Goal: Transaction & Acquisition: Purchase product/service

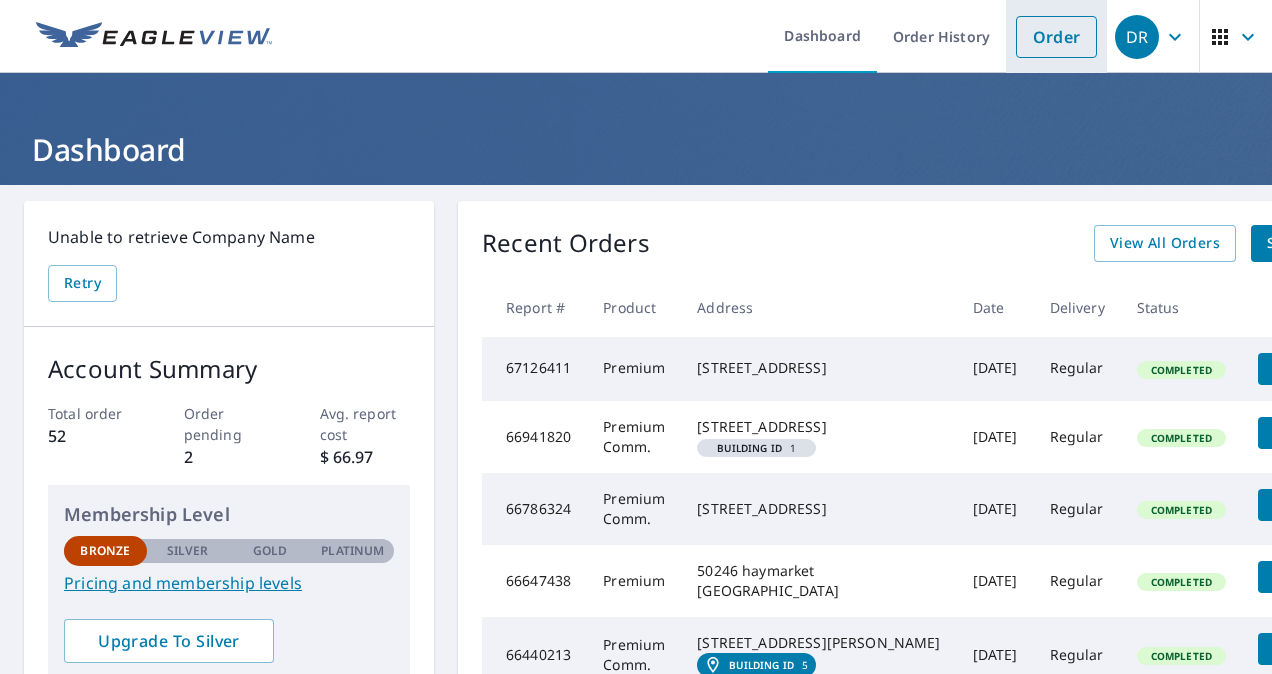
click at [1049, 37] on link "Order" at bounding box center [1056, 37] width 81 height 42
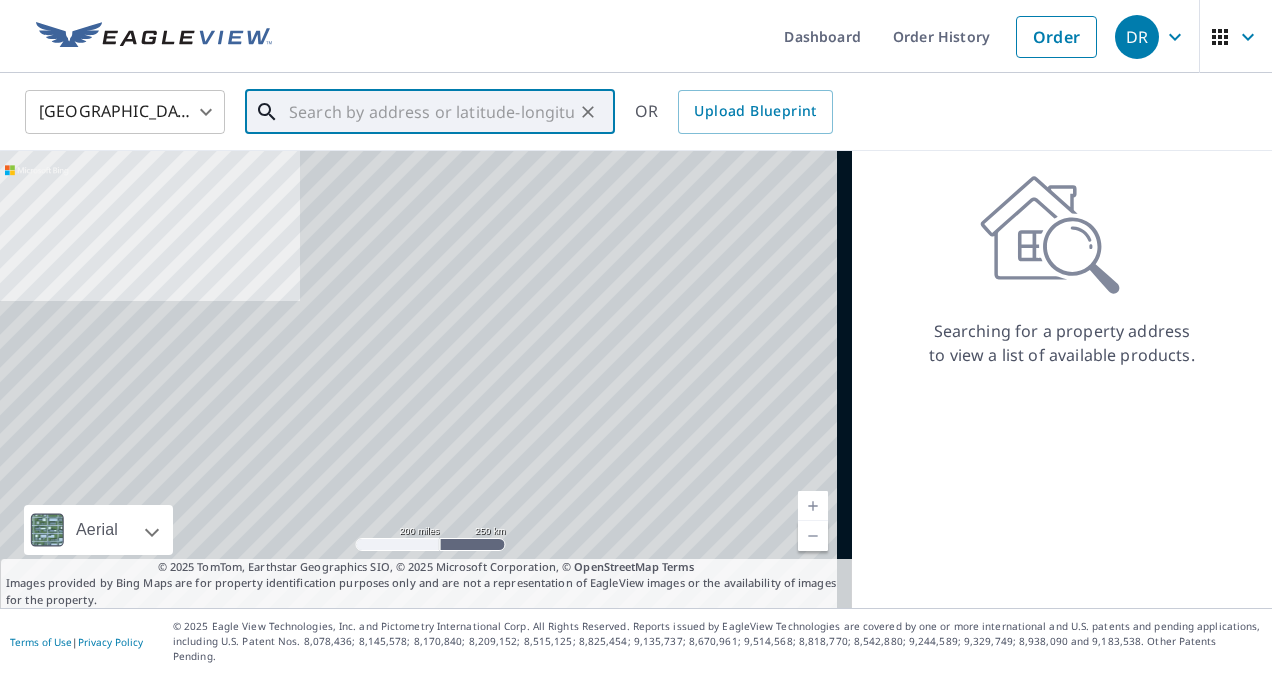
click at [382, 116] on input "text" at bounding box center [431, 112] width 285 height 56
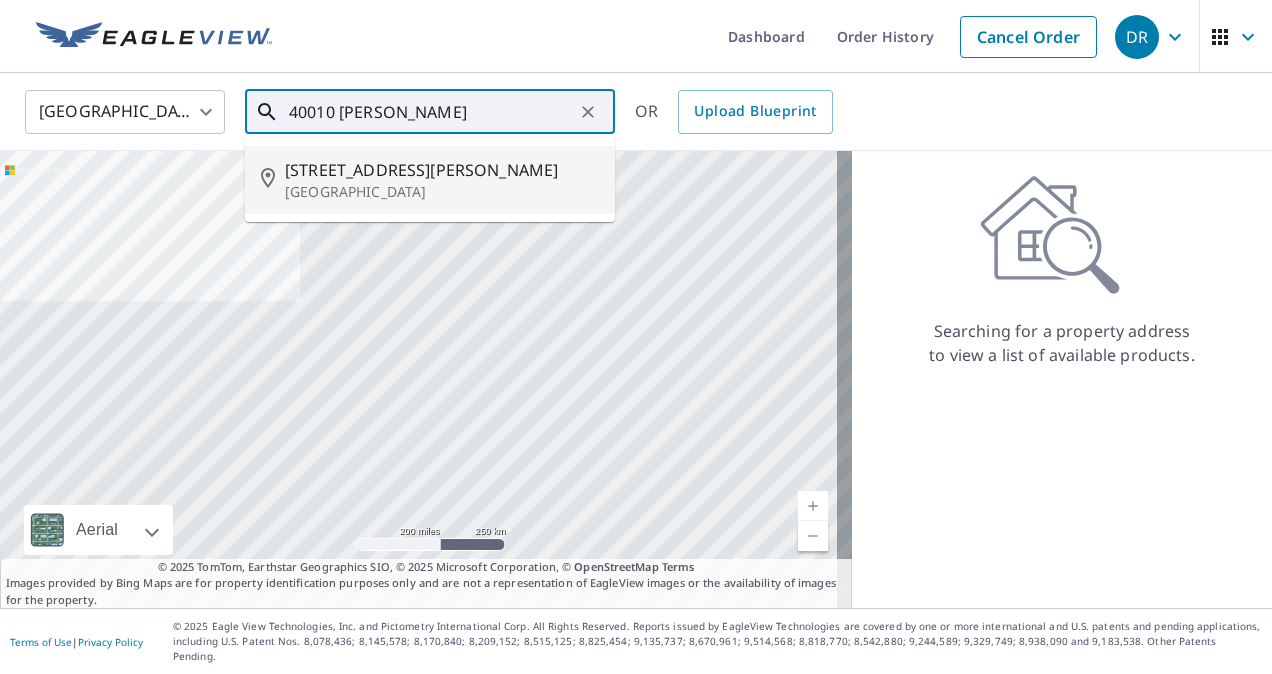
click at [400, 186] on p "[GEOGRAPHIC_DATA]" at bounding box center [442, 192] width 314 height 20
type input "[STREET_ADDRESS][PERSON_NAME][PERSON_NAME]"
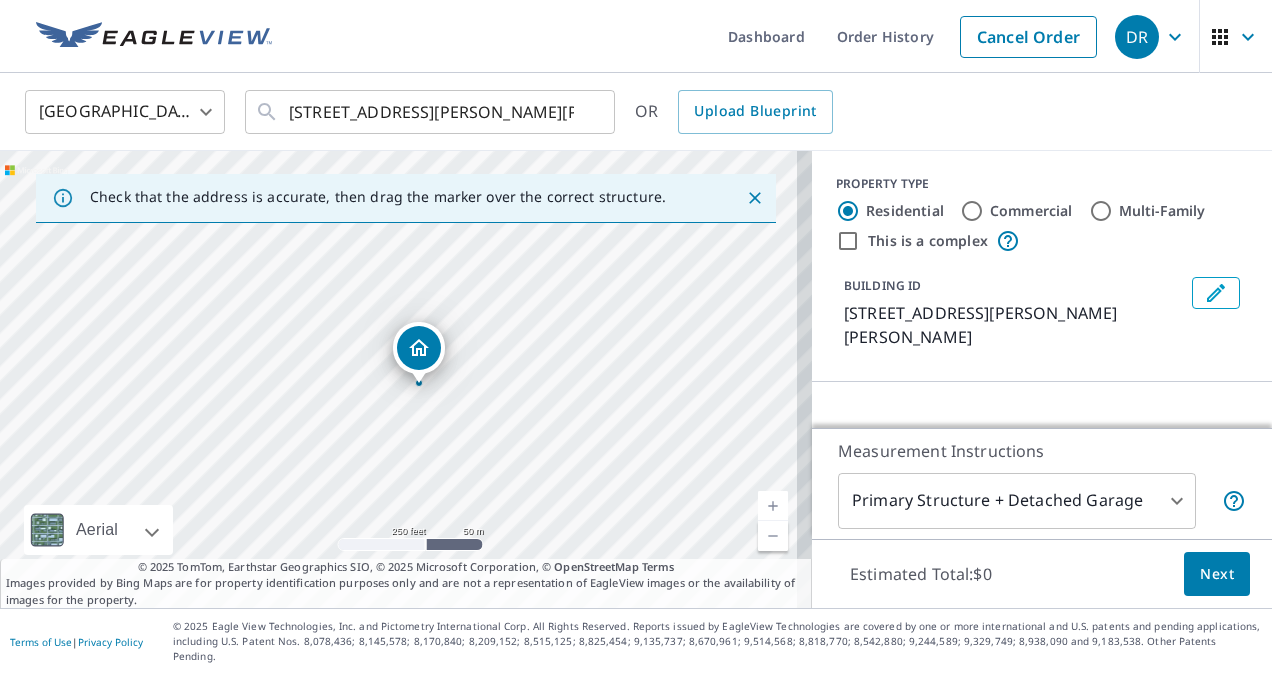
click at [960, 210] on input "Commercial" at bounding box center [972, 211] width 24 height 24
radio input "true"
type input "4"
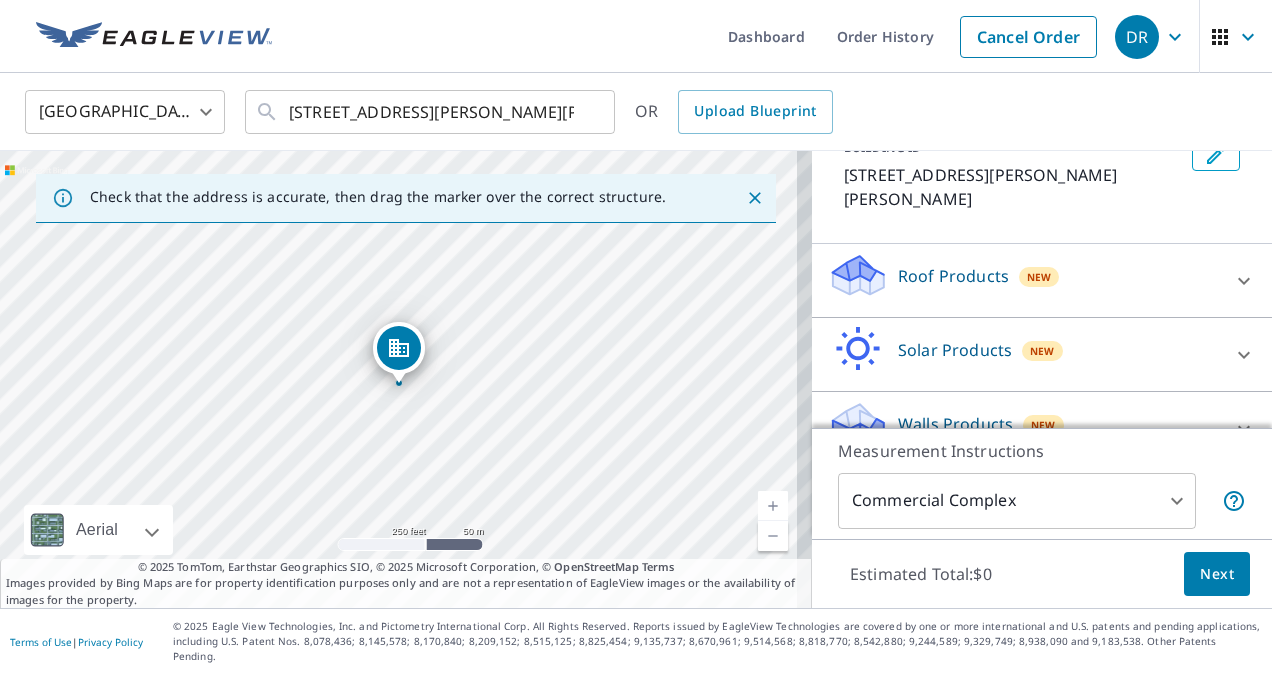
scroll to position [159, 0]
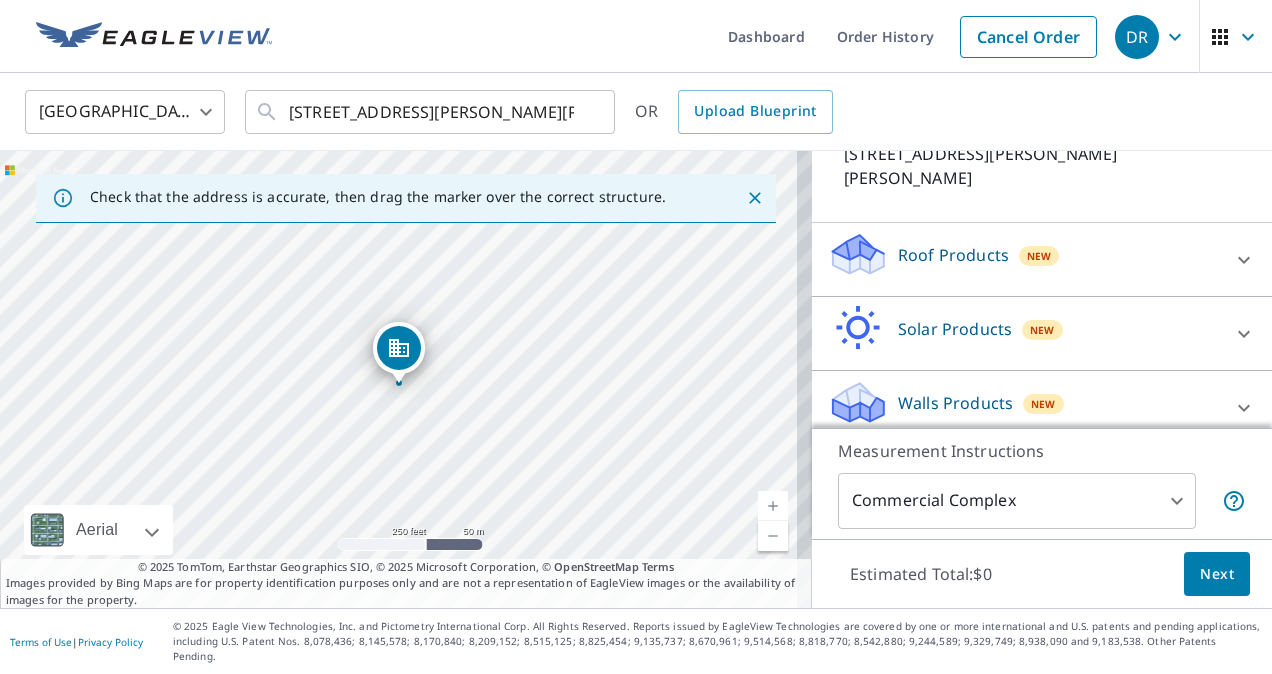
click at [1066, 254] on div "Roof Products New" at bounding box center [1024, 259] width 392 height 57
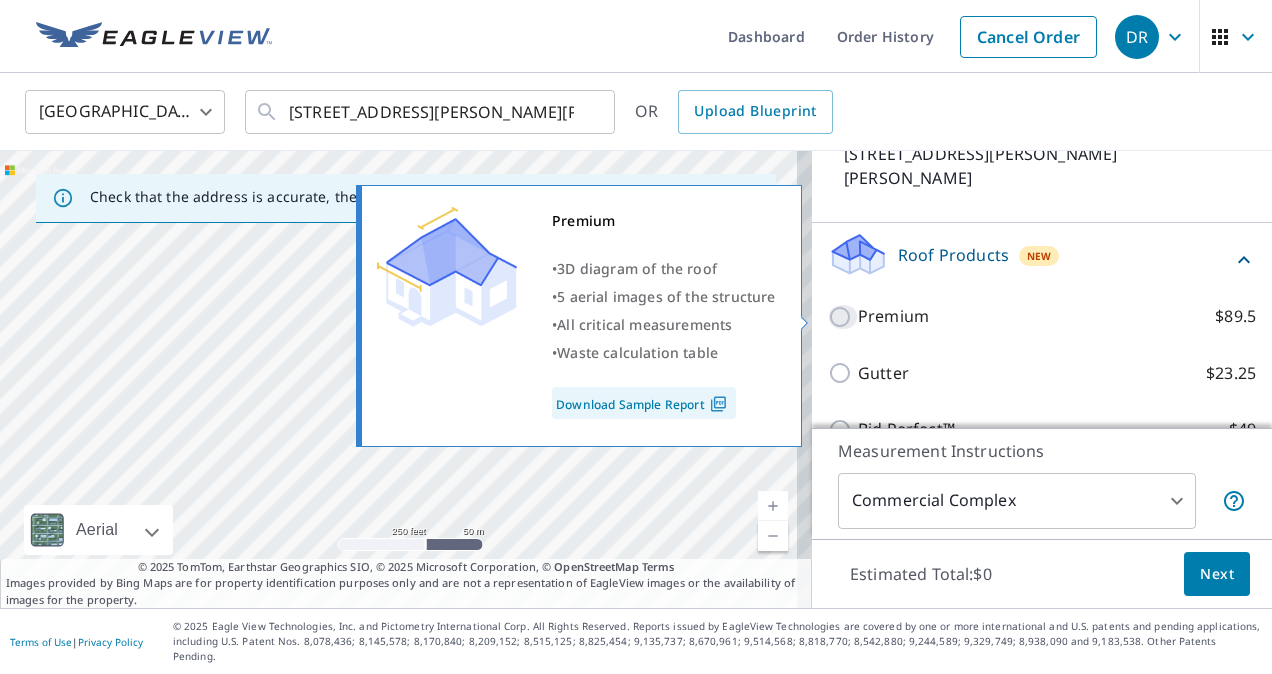
click at [828, 310] on input "Premium $89.5" at bounding box center [843, 317] width 30 height 24
checkbox input "true"
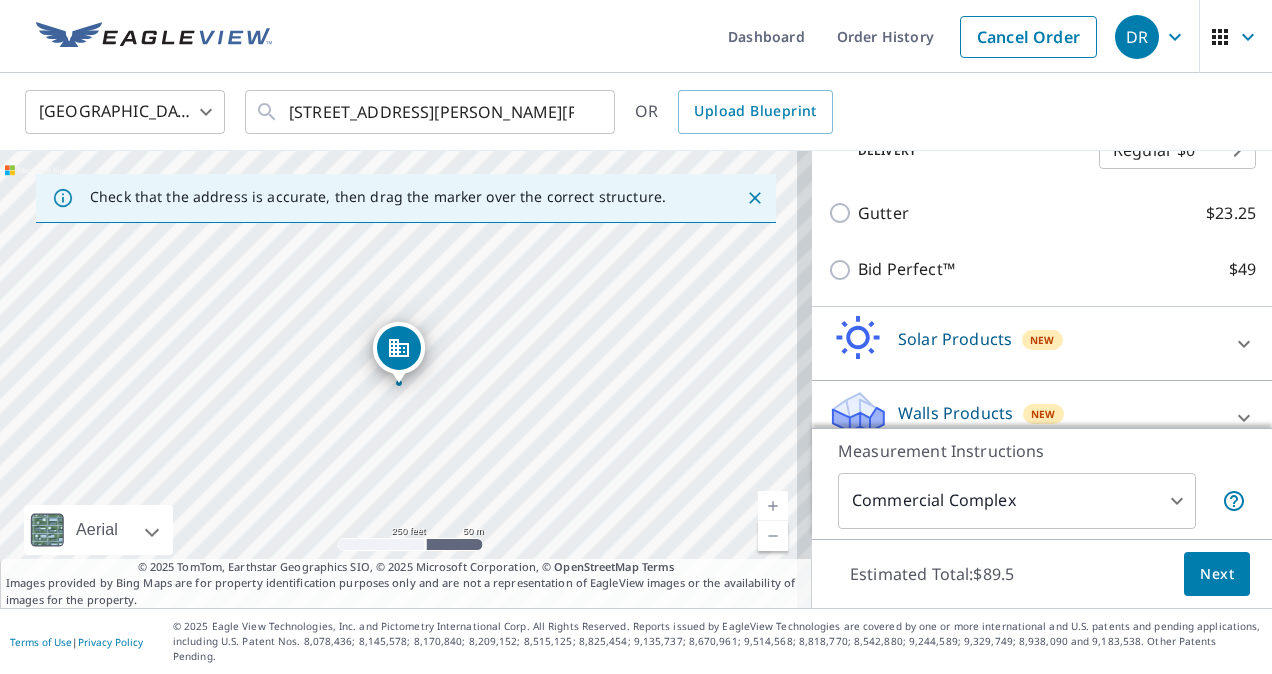
scroll to position [395, 0]
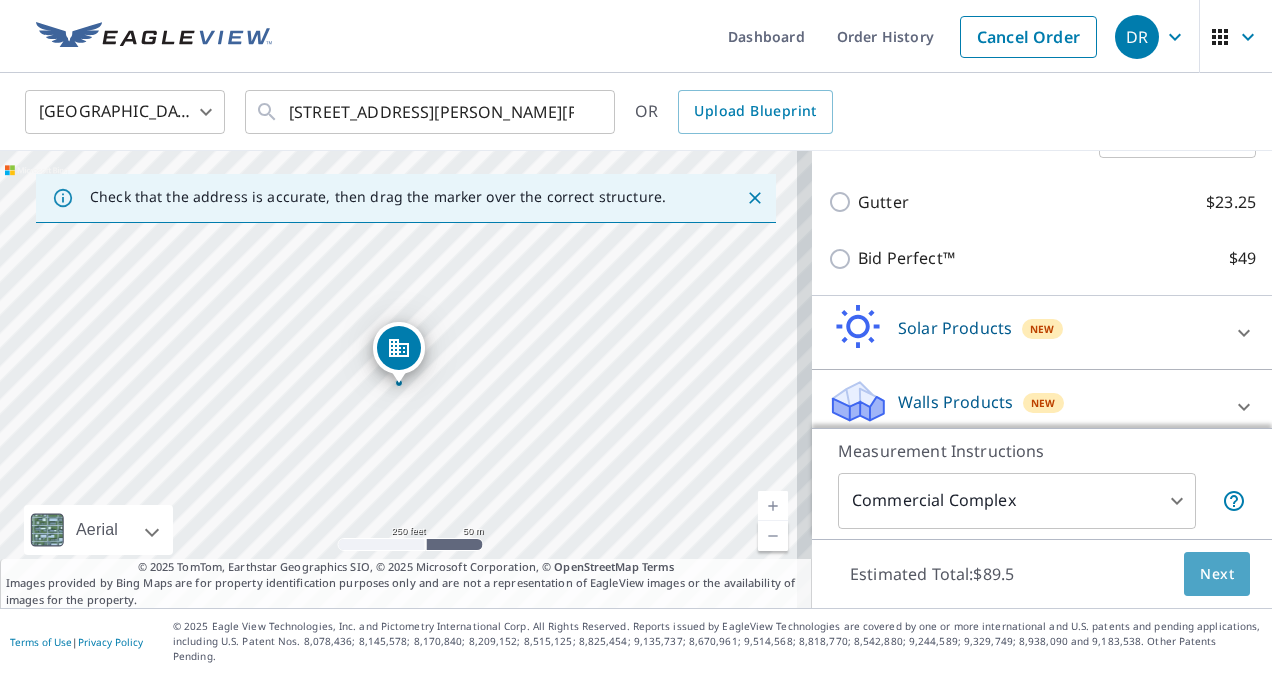
click at [1200, 586] on span "Next" at bounding box center [1217, 574] width 34 height 25
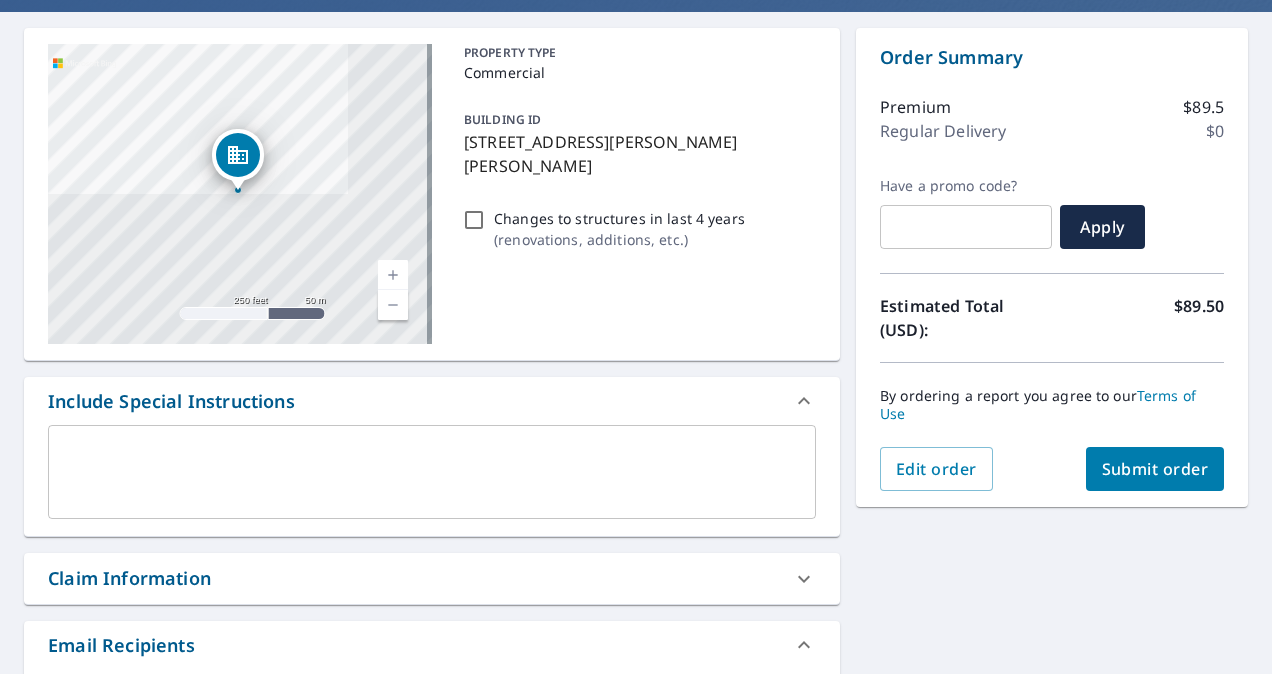
scroll to position [200, 0]
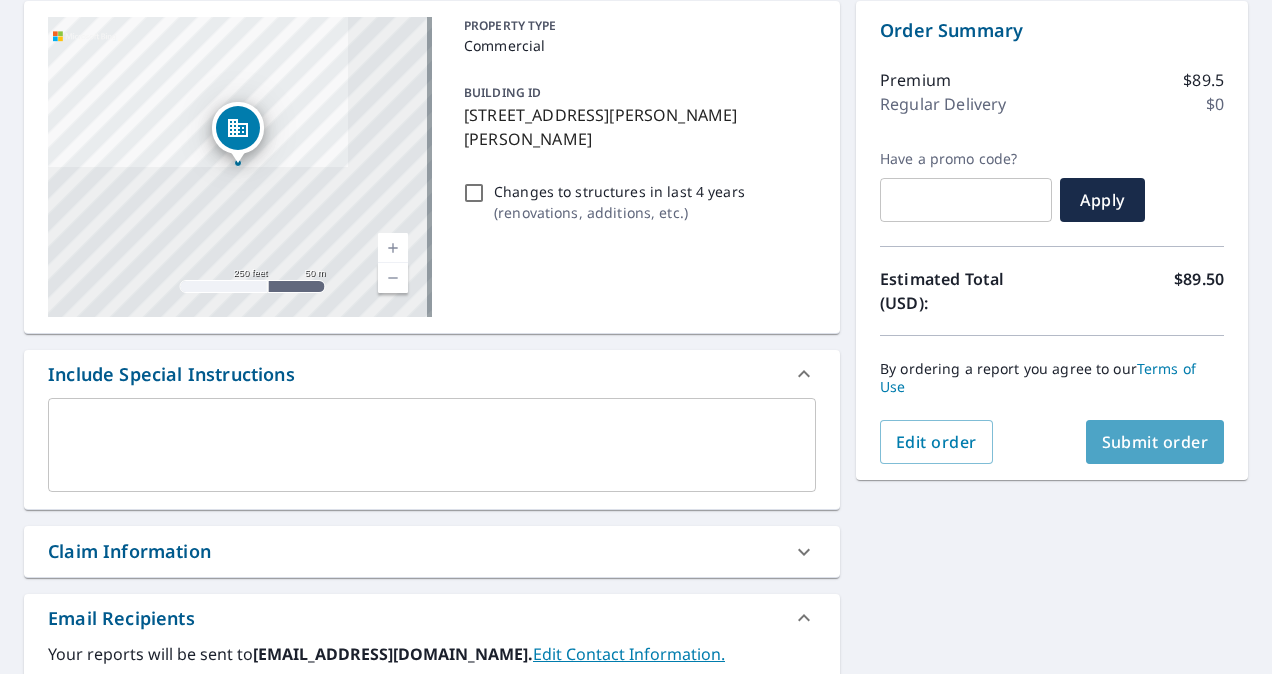
click at [1112, 436] on span "Submit order" at bounding box center [1155, 442] width 107 height 22
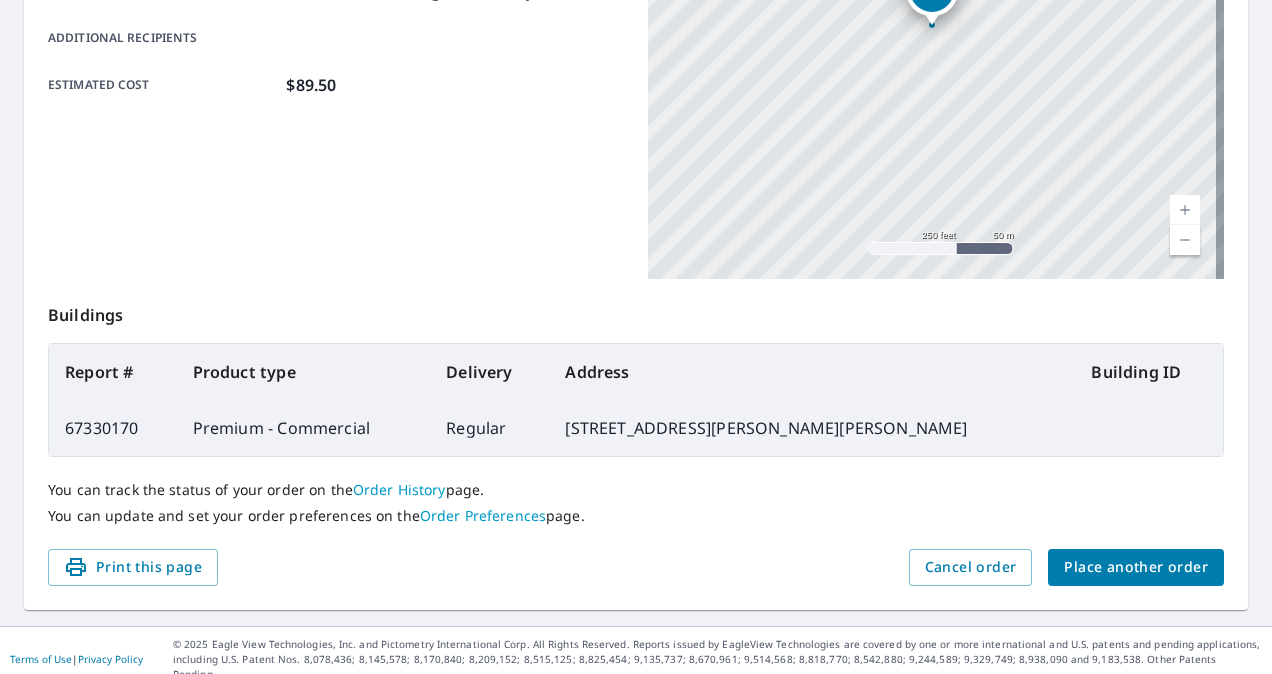
scroll to position [501, 0]
click at [1082, 559] on span "Place another order" at bounding box center [1136, 566] width 144 height 25
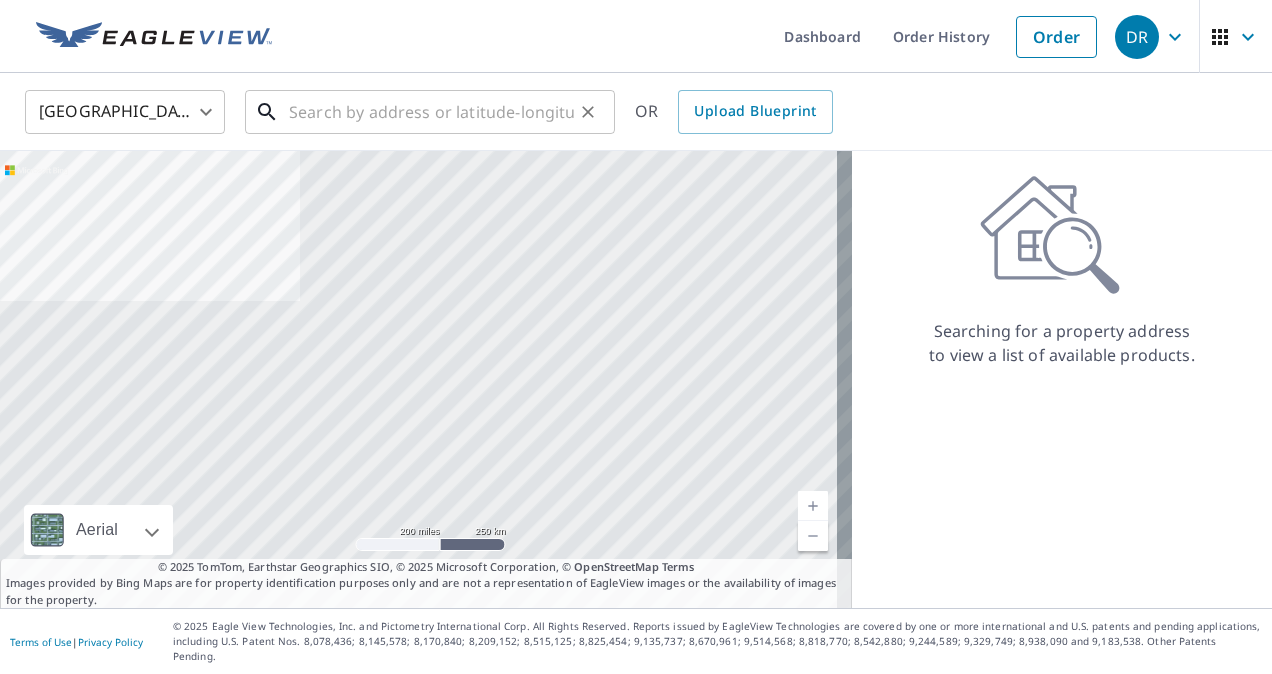
click at [350, 118] on input "text" at bounding box center [431, 112] width 285 height 56
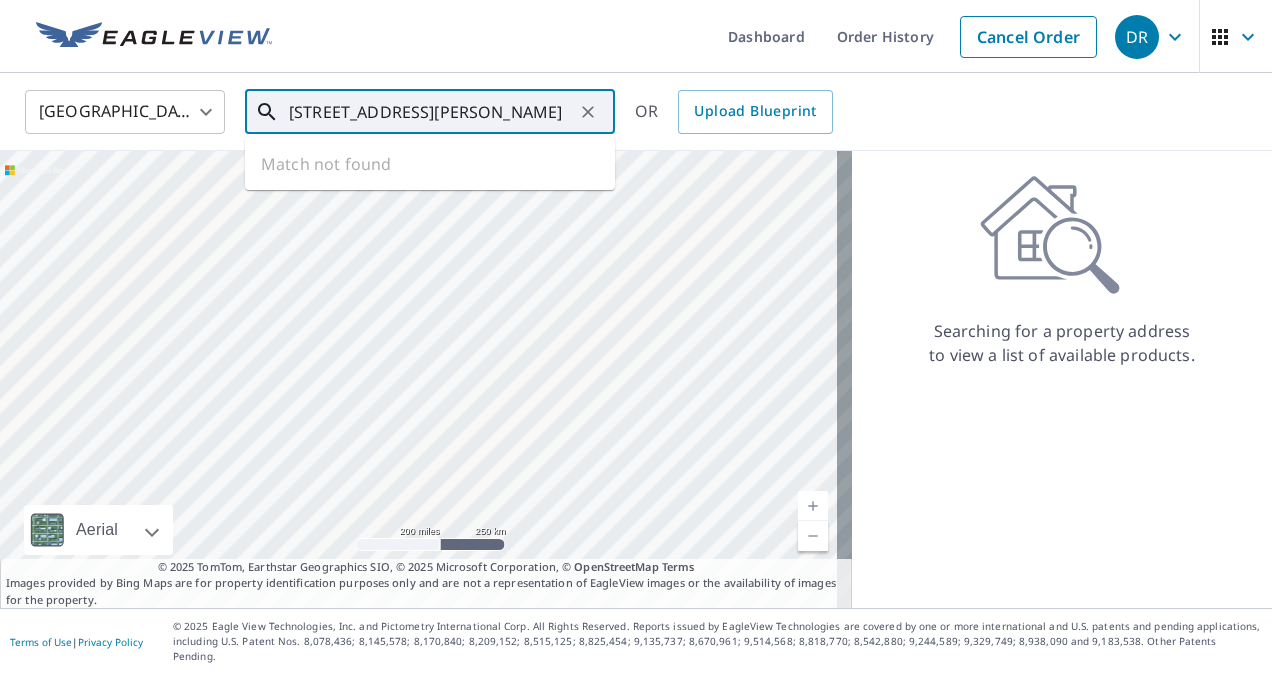
click at [414, 110] on input "[STREET_ADDRESS][PERSON_NAME]" at bounding box center [431, 112] width 285 height 56
click at [410, 110] on input "[STREET_ADDRESS][PERSON_NAME]" at bounding box center [431, 112] width 285 height 56
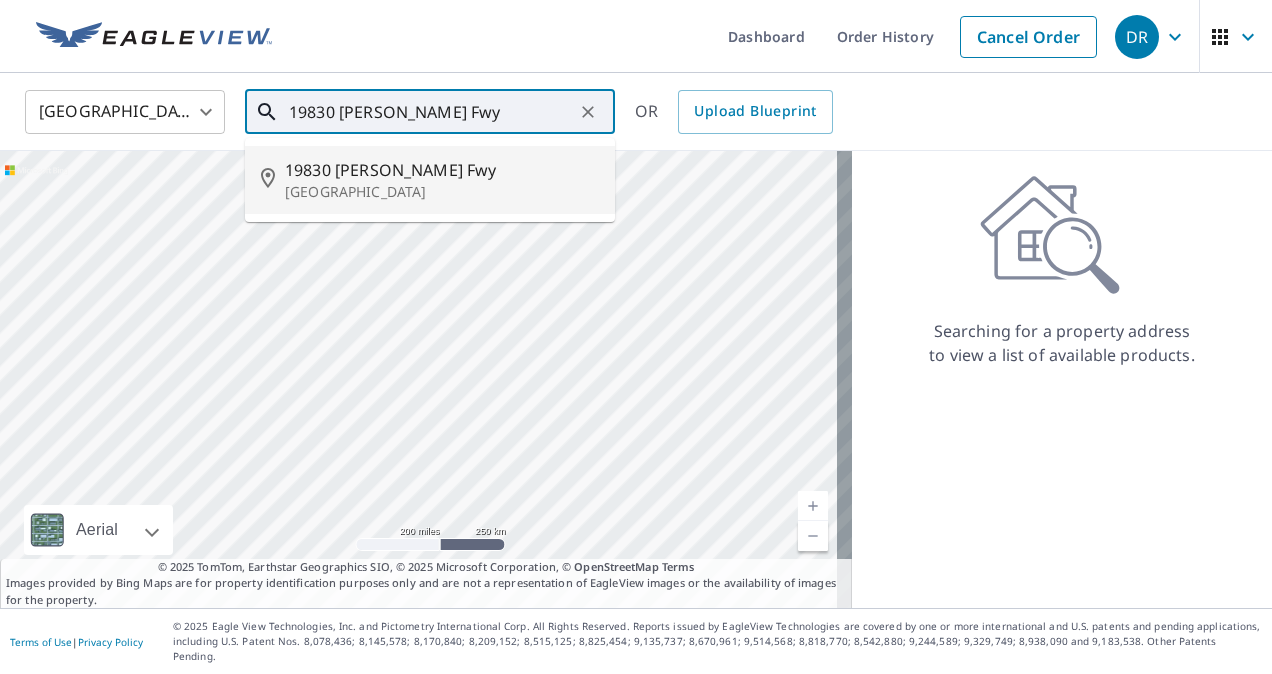
click at [371, 196] on p "[GEOGRAPHIC_DATA]" at bounding box center [442, 192] width 314 height 20
type input "[STREET_ADDRESS][PERSON_NAME]"
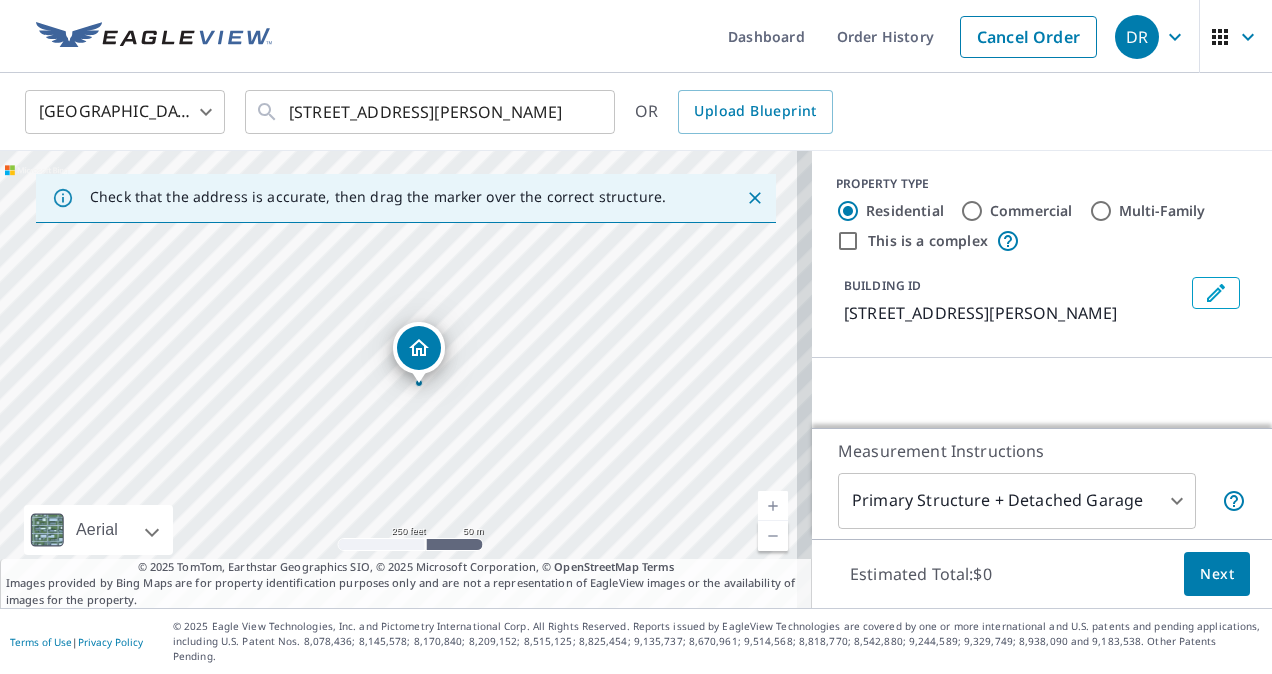
click at [960, 208] on input "Commercial" at bounding box center [972, 211] width 24 height 24
radio input "true"
type input "4"
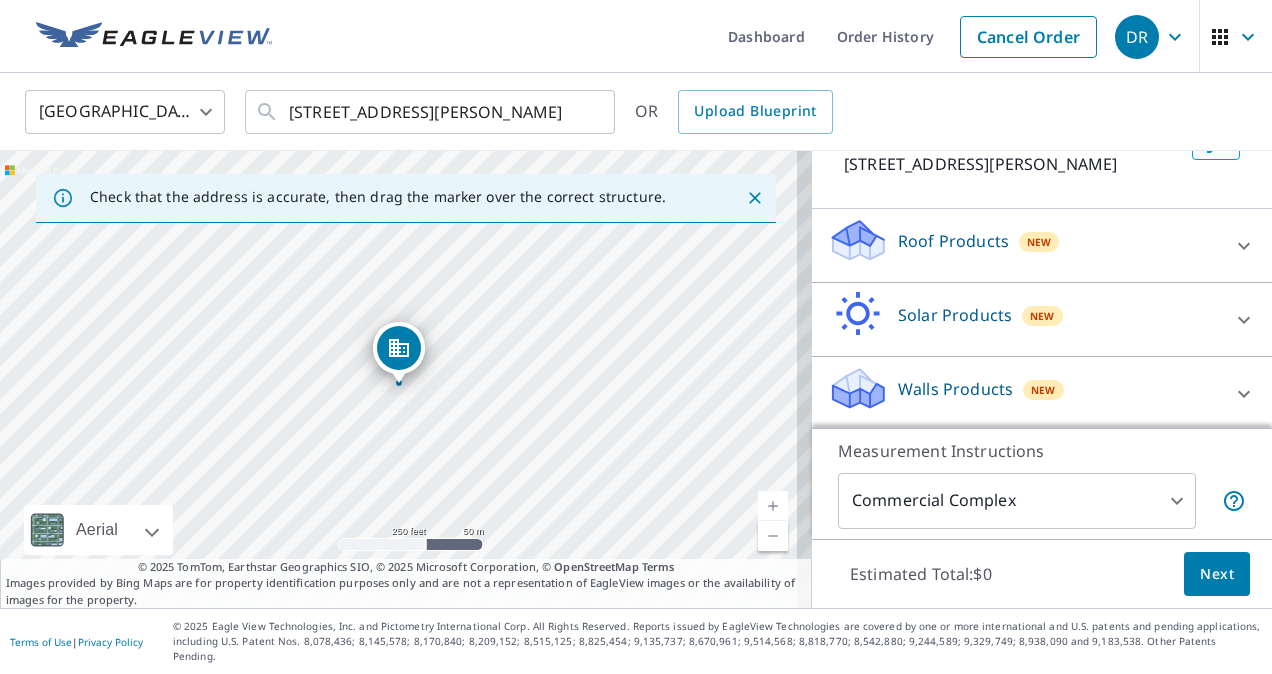
scroll to position [159, 0]
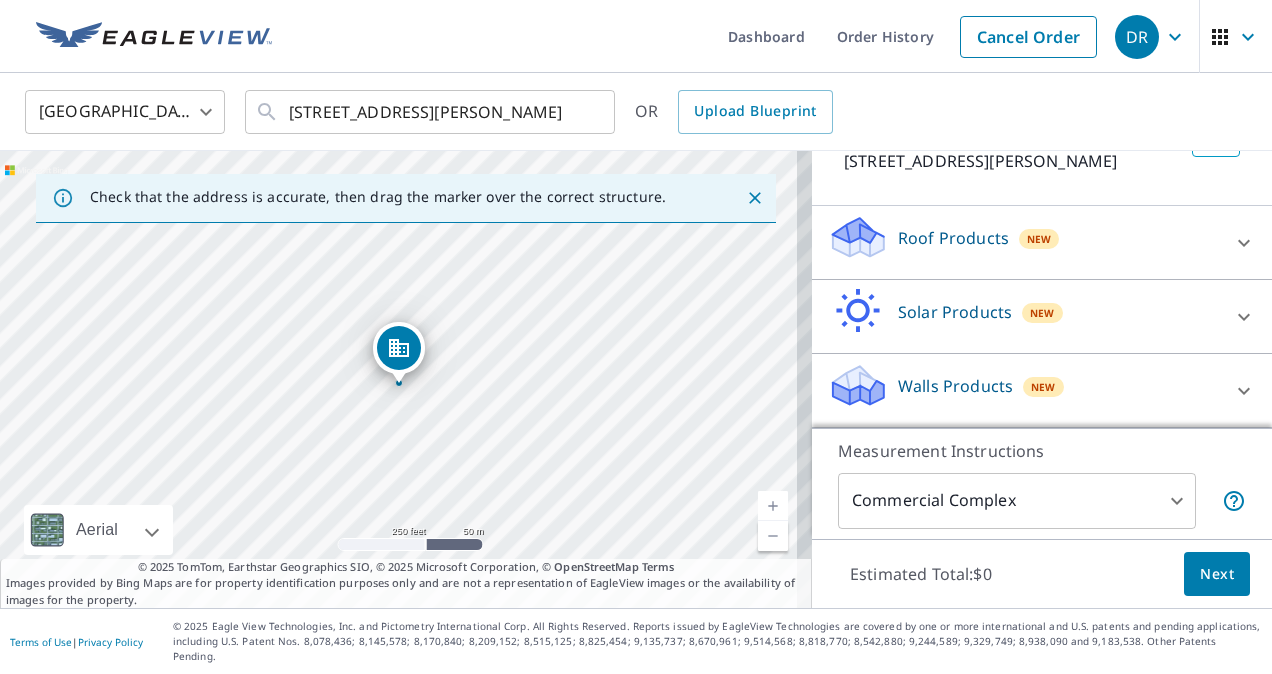
click at [1072, 266] on div "Roof Products New" at bounding box center [1024, 242] width 392 height 57
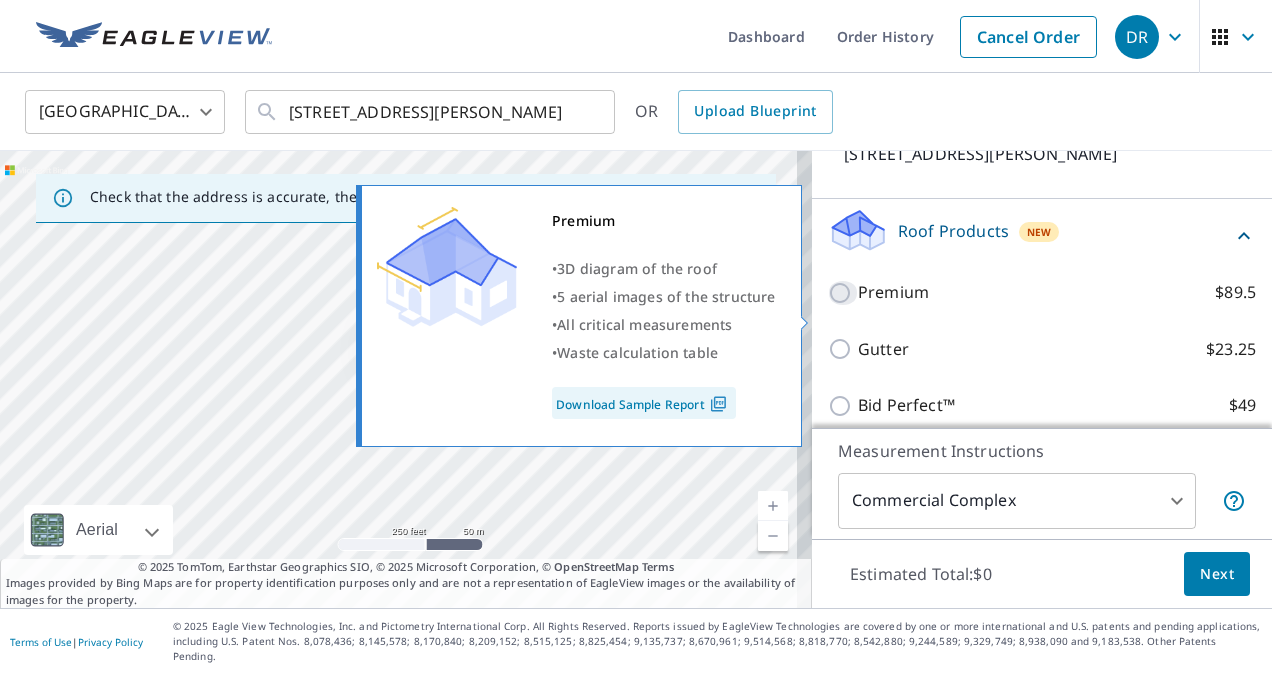
click at [828, 305] on input "Premium $89.5" at bounding box center [843, 293] width 30 height 24
checkbox input "true"
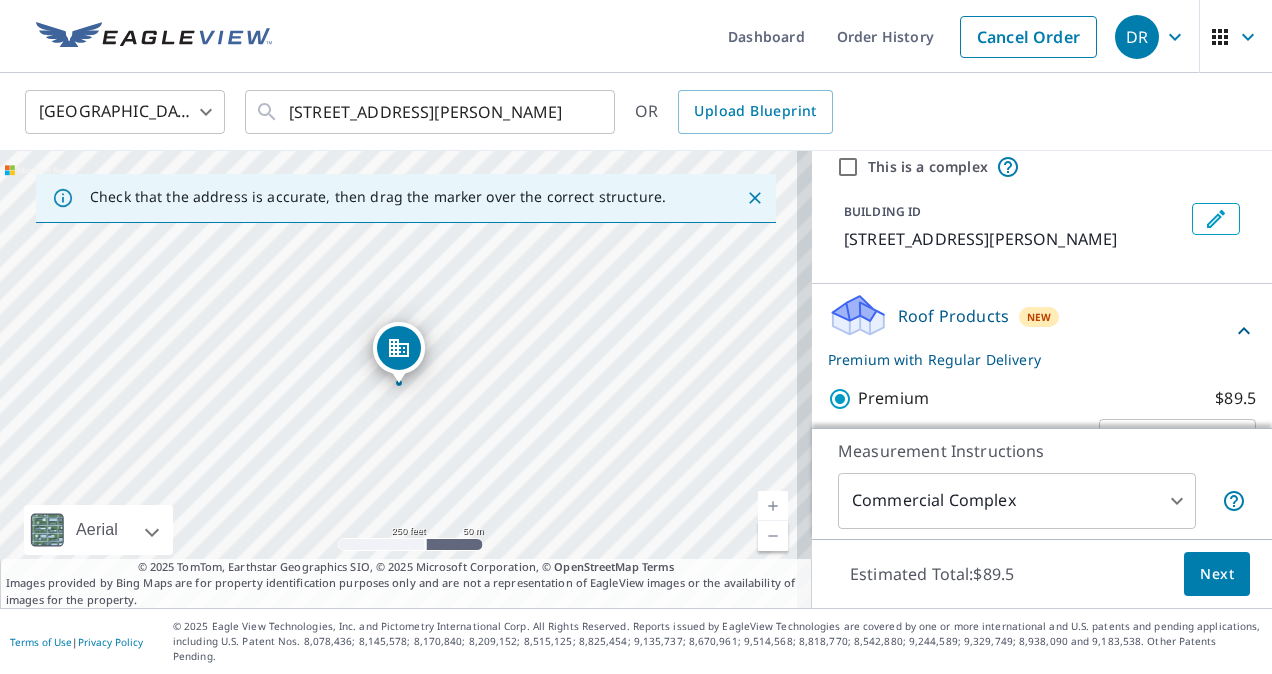
scroll to position [0, 0]
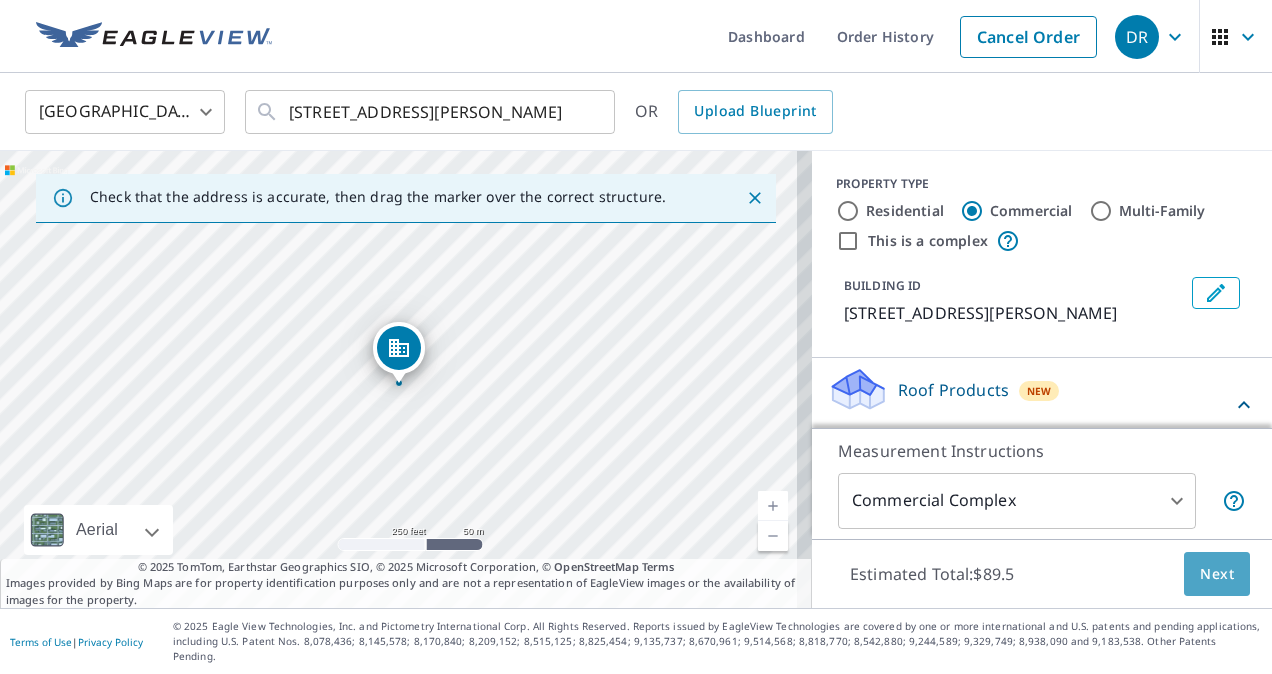
click at [1203, 587] on span "Next" at bounding box center [1217, 574] width 34 height 25
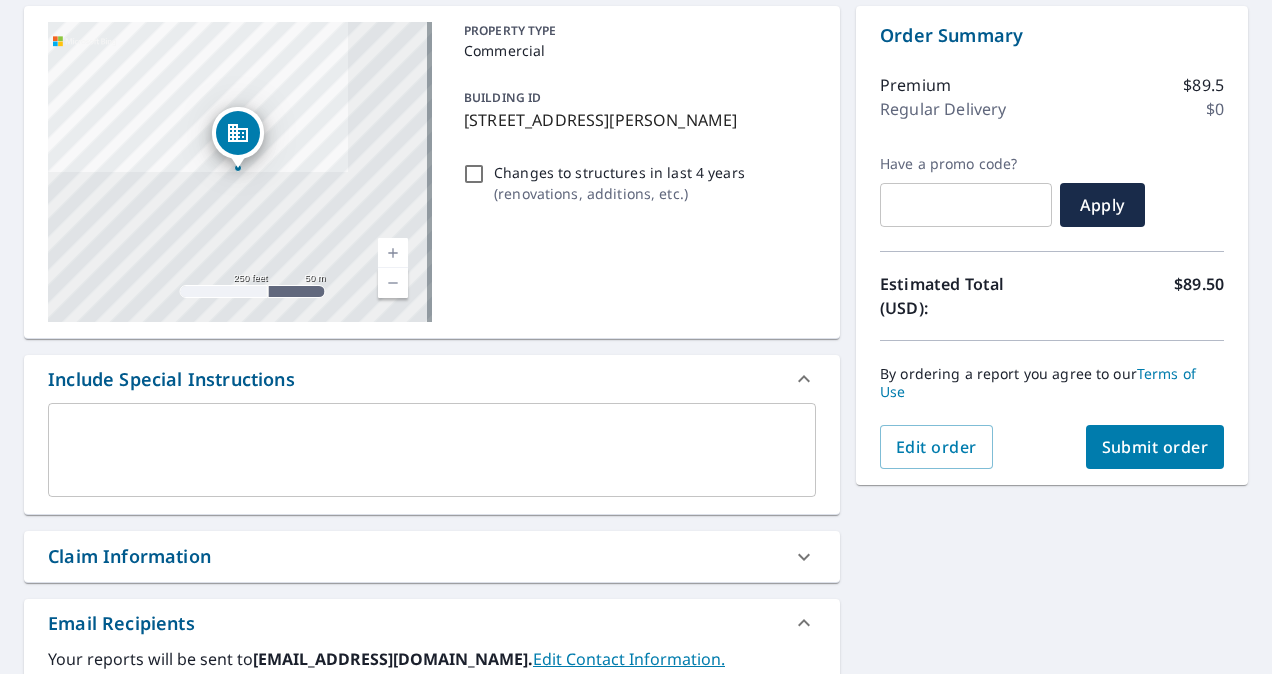
scroll to position [200, 0]
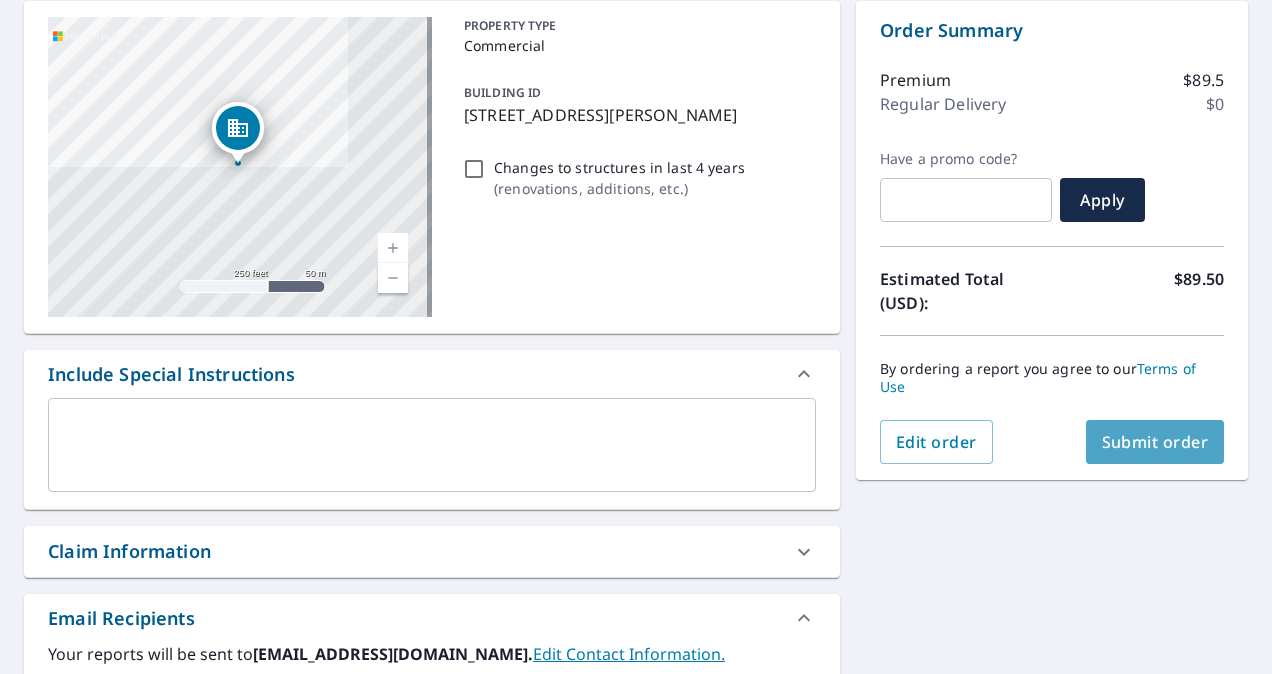
click at [1129, 440] on span "Submit order" at bounding box center [1155, 442] width 107 height 22
